Goal: Task Accomplishment & Management: Complete application form

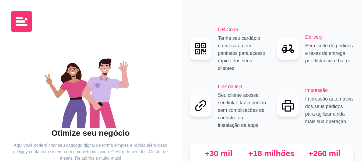
scroll to position [44, 0]
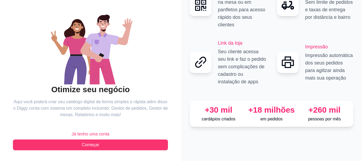
click at [95, 135] on span "Já tenho uma conta" at bounding box center [91, 134] width 38 height 6
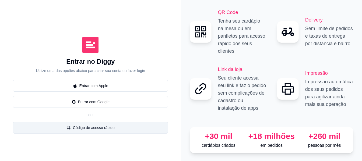
click at [88, 124] on button "Código de acesso rápido" at bounding box center [90, 128] width 155 height 12
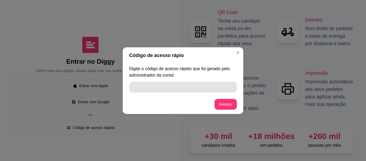
click at [176, 89] on input "" at bounding box center [183, 87] width 101 height 11
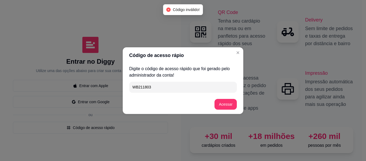
click at [139, 88] on input "WB211803" at bounding box center [183, 87] width 101 height 11
click at [138, 86] on input "WB211803" at bounding box center [183, 87] width 101 height 11
click at [155, 91] on input "WB211803" at bounding box center [183, 87] width 101 height 11
click at [141, 87] on input "WBS21180" at bounding box center [183, 87] width 101 height 11
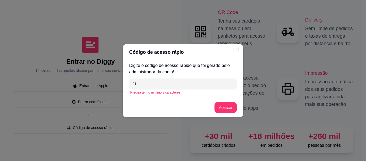
type input "2"
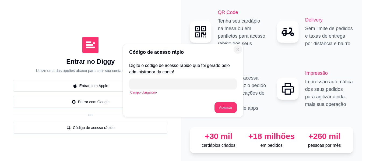
click at [237, 50] on icon "Close" at bounding box center [238, 49] width 4 height 4
